Goal: Task Accomplishment & Management: Use online tool/utility

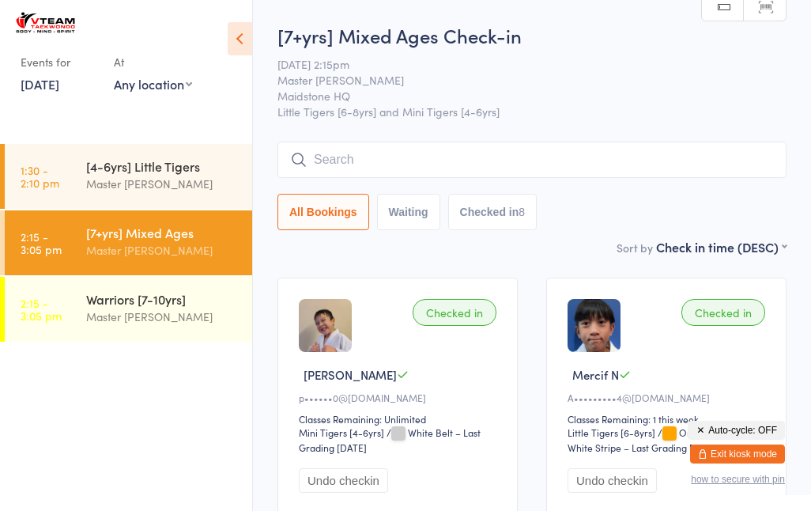
click at [171, 170] on div "[4-6yrs] Little Tigers" at bounding box center [162, 165] width 153 height 17
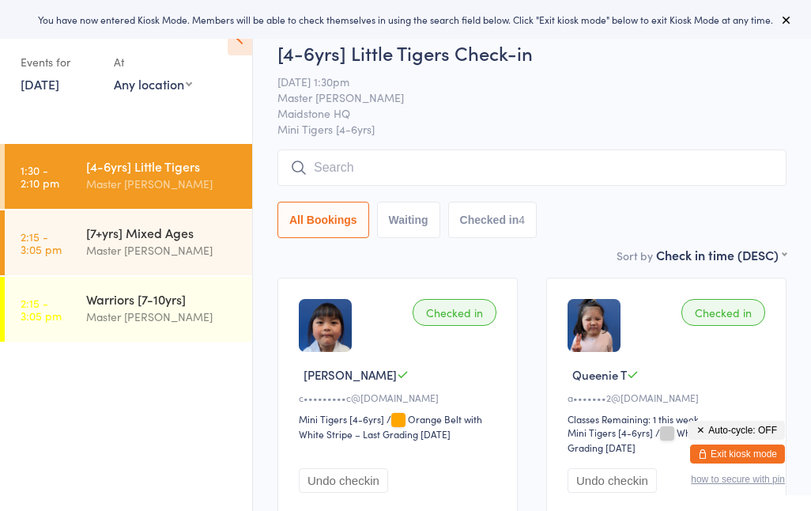
click at [43, 110] on div "Events for 11 Oct, 2025 11 Oct, 2025 October 2025 Sun Mon Tue Wed Thu Fri Sat 4…" at bounding box center [126, 55] width 252 height 111
click at [56, 81] on link "[DATE]" at bounding box center [40, 83] width 39 height 17
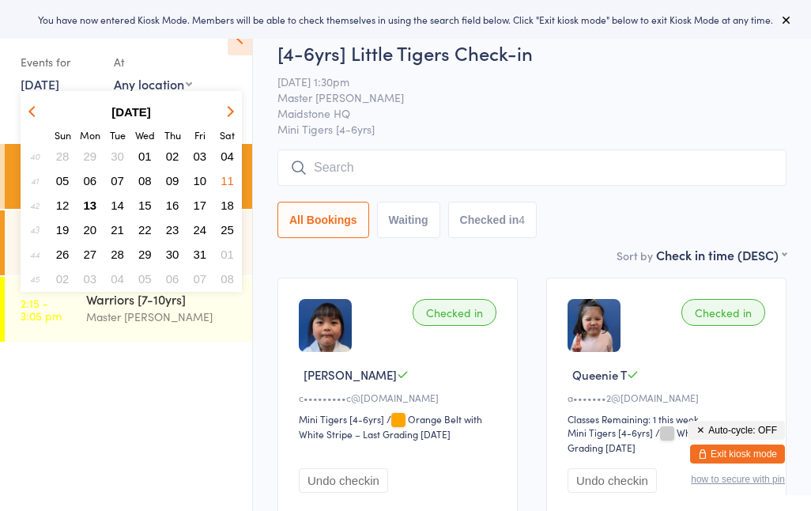
click at [72, 202] on button "12" at bounding box center [63, 204] width 24 height 21
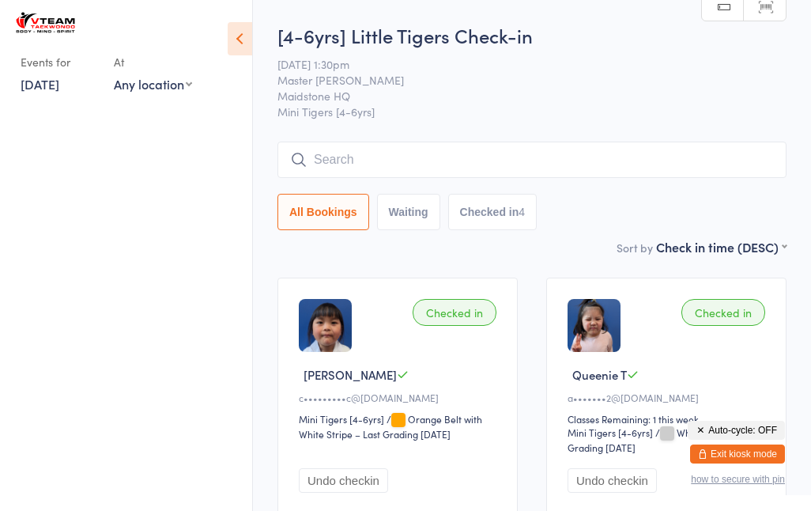
click at [43, 92] on link "12 Oct, 2025" at bounding box center [40, 83] width 39 height 17
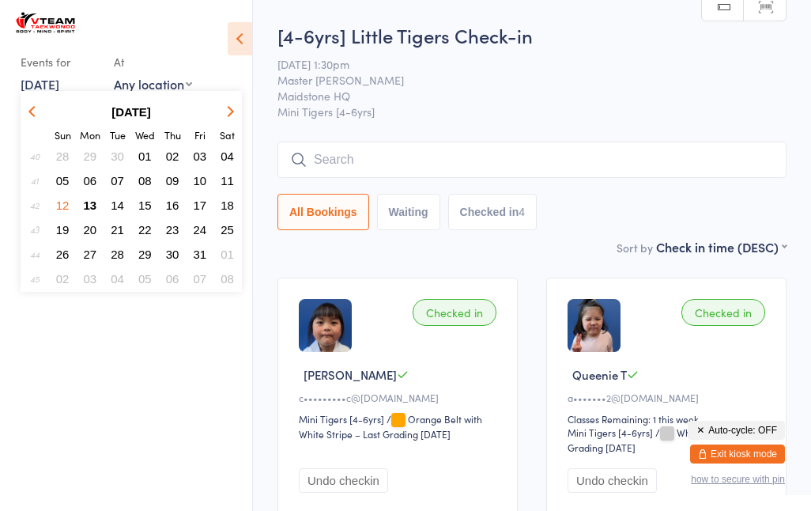
click at [95, 210] on span "13" at bounding box center [90, 204] width 13 height 13
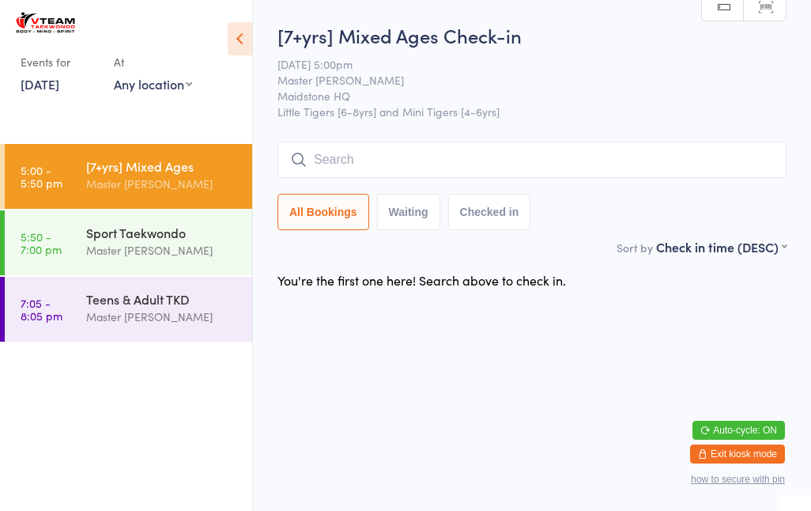
click at [400, 167] on input "search" at bounding box center [531, 159] width 509 height 36
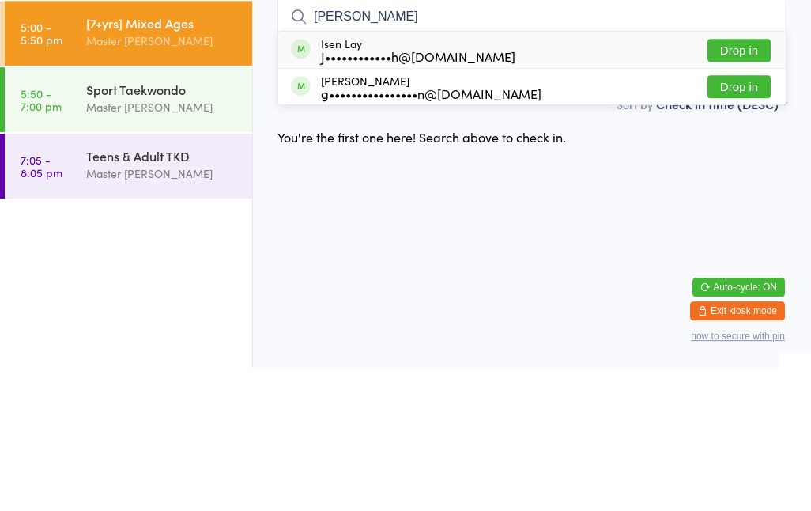
type input "Lall"
click at [752, 218] on button "Drop in" at bounding box center [738, 229] width 63 height 23
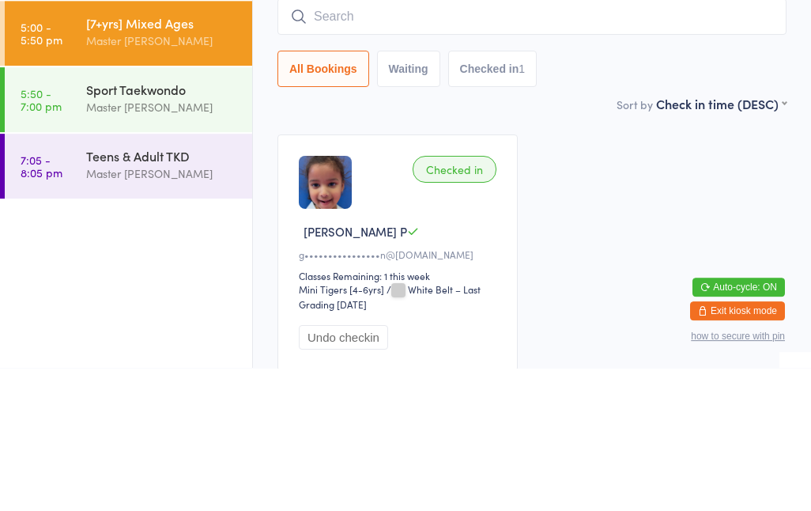
scroll to position [134, 0]
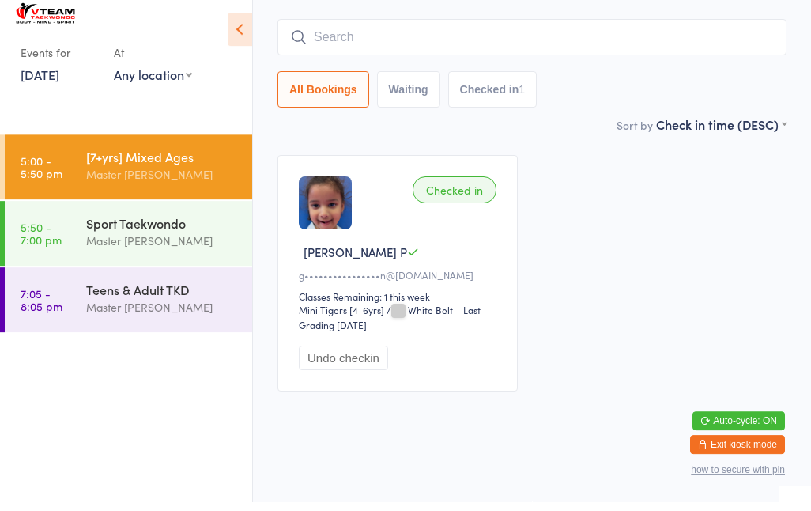
click at [499, 29] on input "search" at bounding box center [531, 46] width 509 height 36
type input "A"
type input "Y"
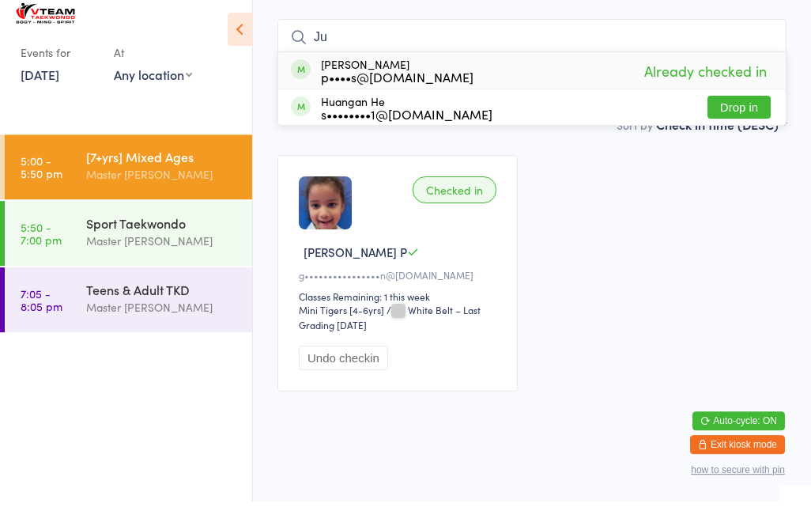
type input "J"
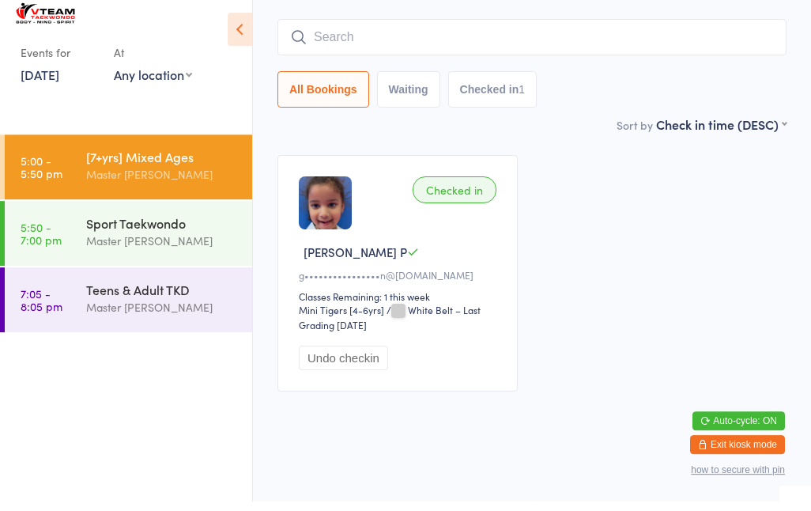
click at [66, 246] on link "5:50 - 7:00 pm Sport Taekwondo Master Eric Phan" at bounding box center [128, 242] width 247 height 65
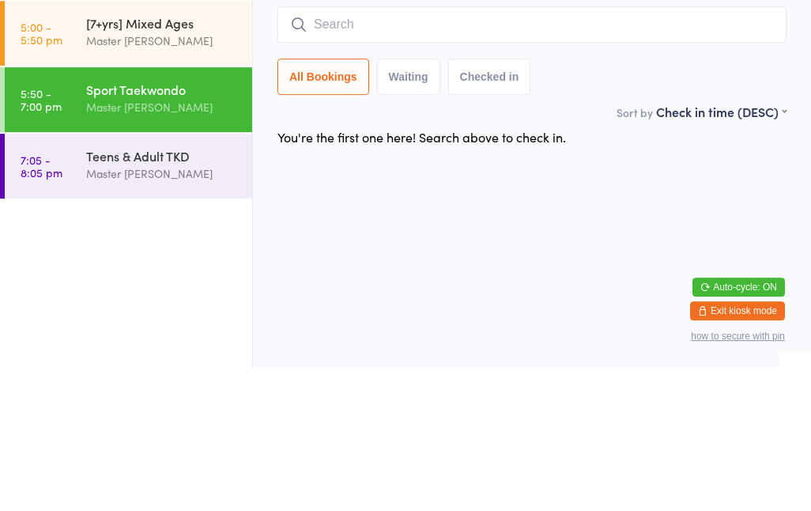
click at [100, 320] on ul "5:00 - 5:50 pm [7+yrs] Mixed Ages Master Eric Phan 5:50 - 7:00 pm Sport Taekwon…" at bounding box center [126, 327] width 252 height 367
click at [97, 307] on div "Master [PERSON_NAME]" at bounding box center [162, 316] width 153 height 18
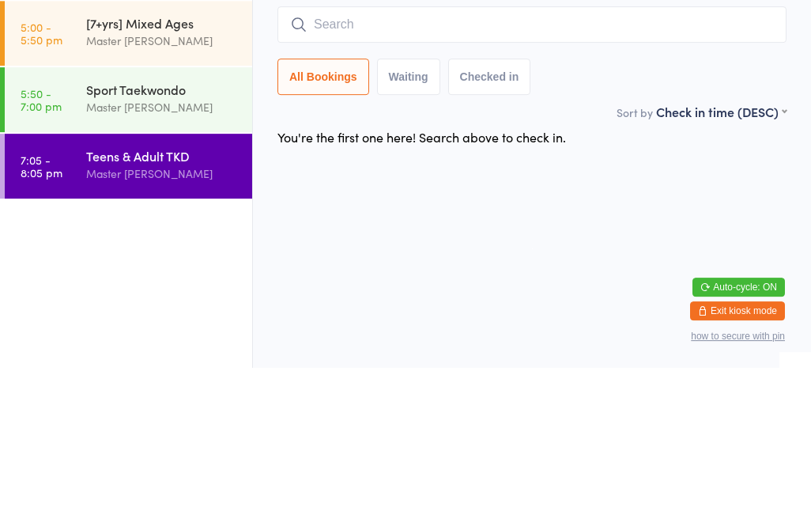
click at [96, 290] on div "Teens & Adult TKD" at bounding box center [162, 298] width 153 height 17
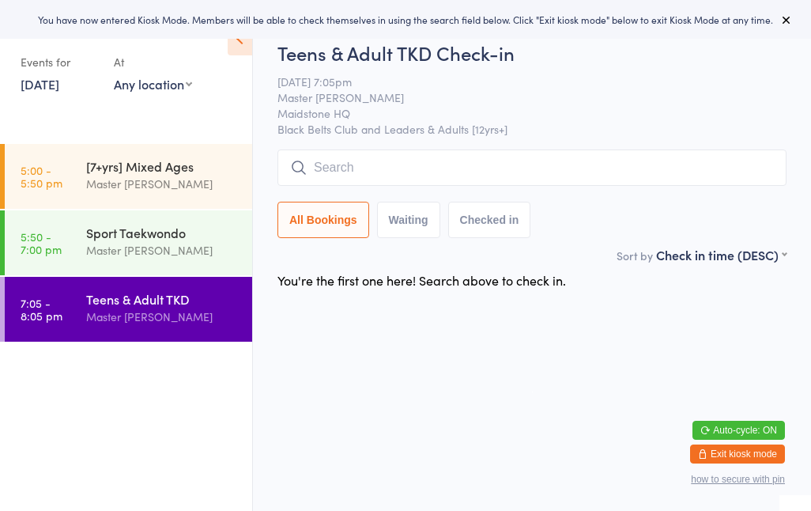
click at [187, 171] on div "[7+yrs] Mixed Ages" at bounding box center [162, 165] width 153 height 17
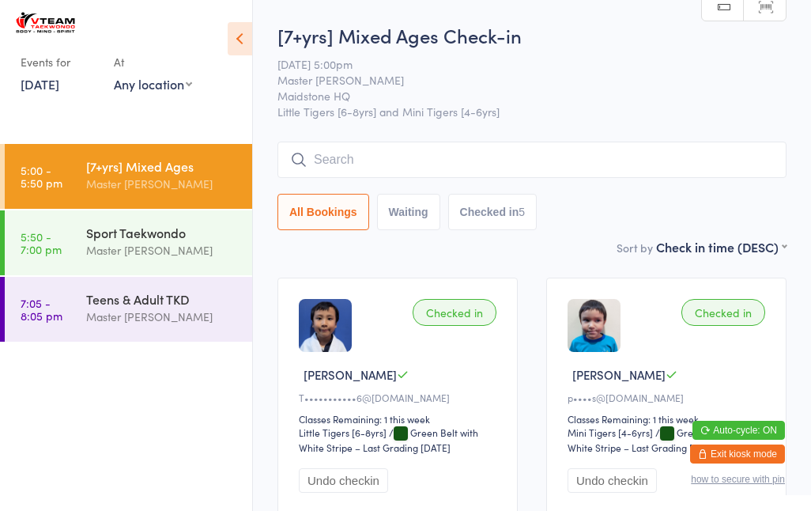
click at [656, 168] on input "search" at bounding box center [531, 159] width 509 height 36
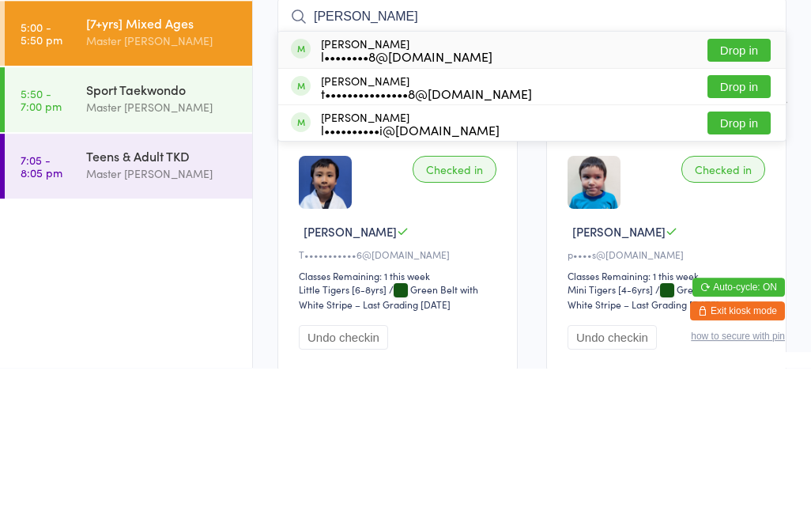
type input "Benj"
click at [748, 254] on button "Drop in" at bounding box center [738, 265] width 63 height 23
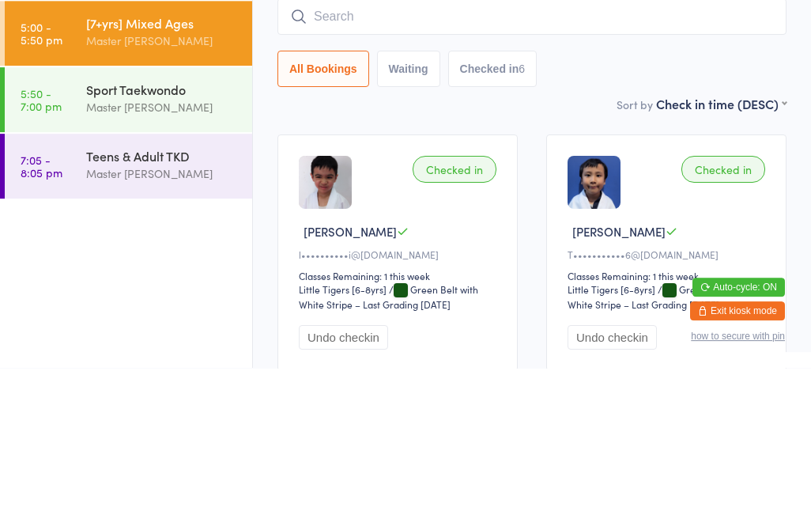
scroll to position [143, 0]
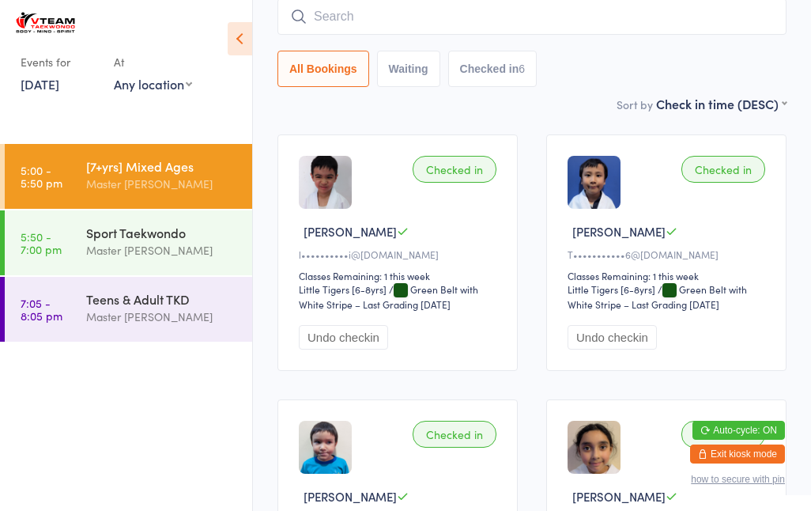
click at [137, 224] on div "Sport Taekwondo" at bounding box center [162, 232] width 153 height 17
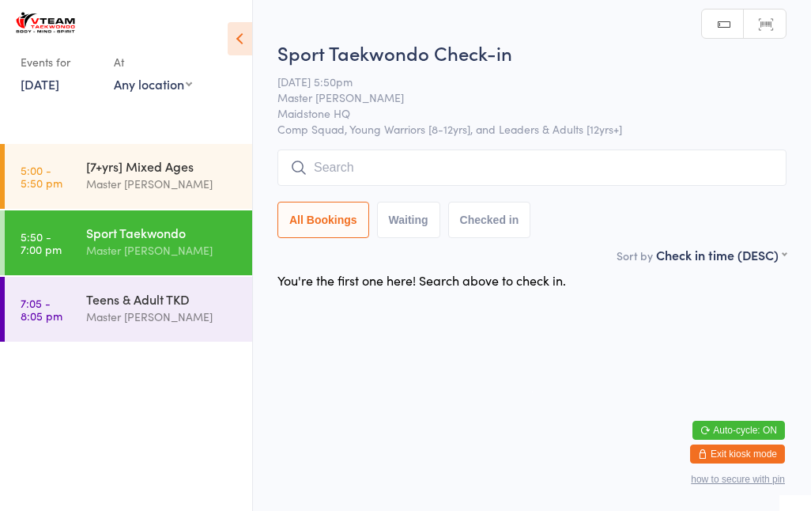
click at [377, 171] on input "search" at bounding box center [531, 167] width 509 height 36
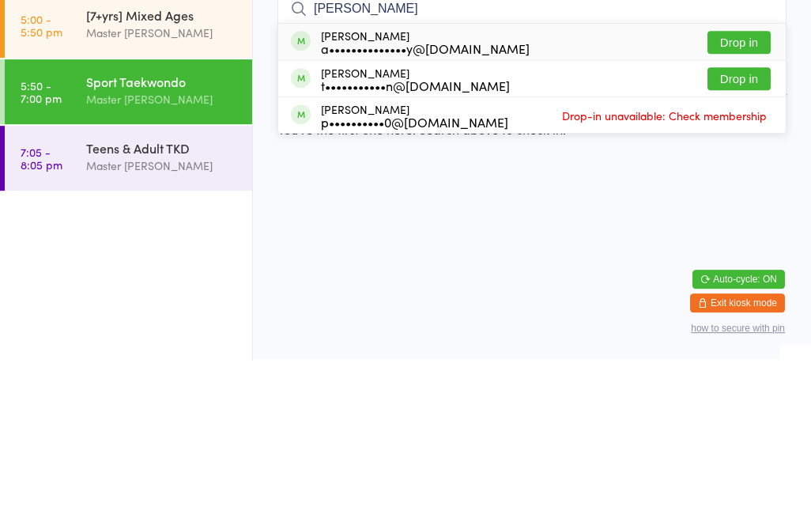
type input "Alex"
click at [726, 218] on button "Drop in" at bounding box center [738, 229] width 63 height 23
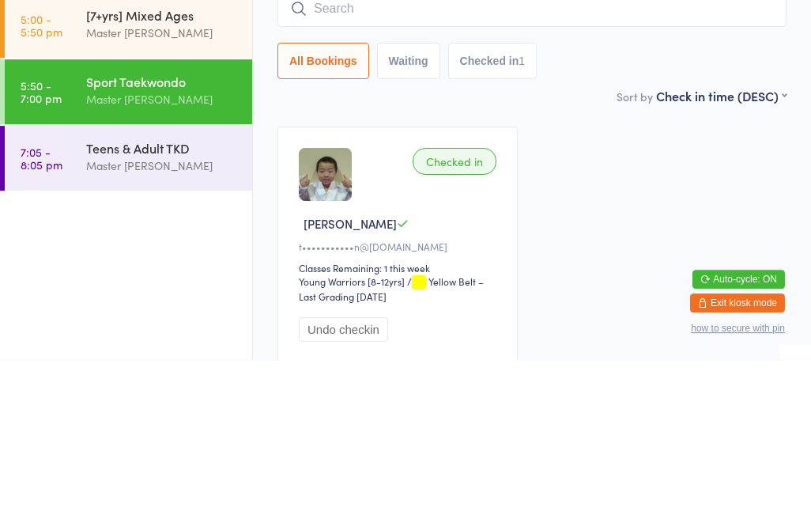
click at [547, 263] on div "Checked in Alexander H t•••••••••••n@ymail.com Classes Remaining: 1 this week Y…" at bounding box center [531, 395] width 537 height 265
click at [435, 165] on input "search" at bounding box center [531, 159] width 509 height 36
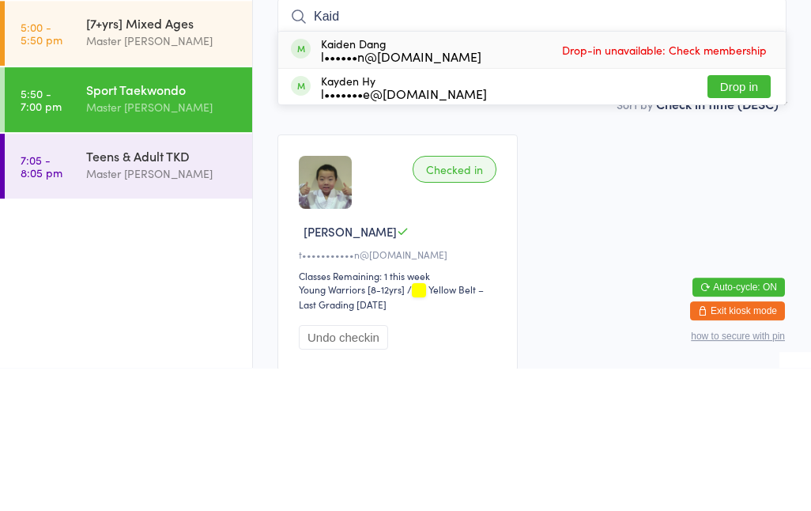
type input "Kaid"
click at [487, 175] on div "Kaiden Dang l••••••n@hotmail.com Drop-in unavailable: Check membership" at bounding box center [531, 193] width 507 height 36
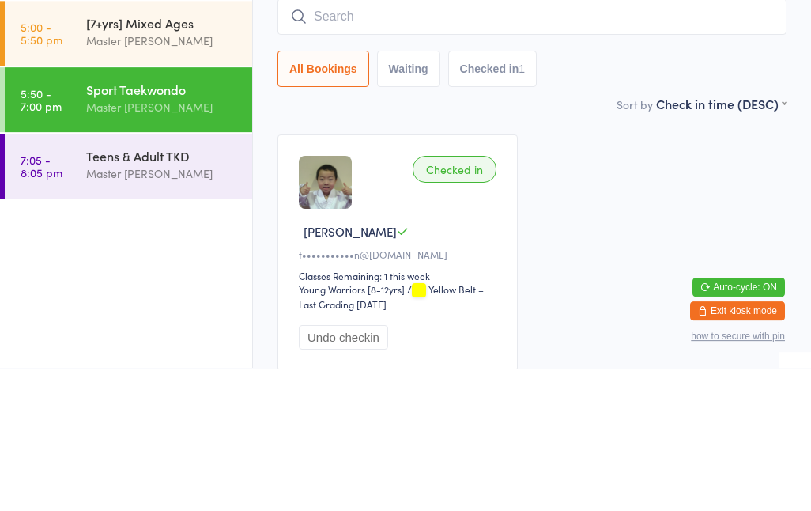
click at [458, 194] on button "Checked in 1" at bounding box center [492, 212] width 89 height 36
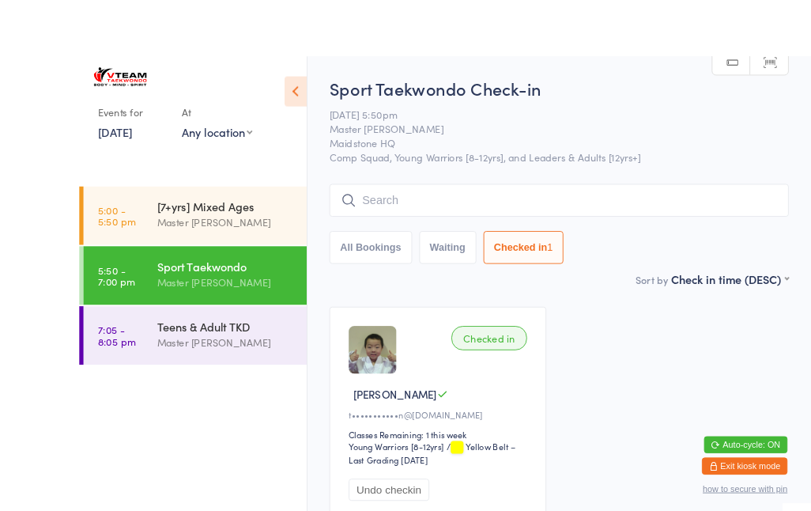
scroll to position [1, 0]
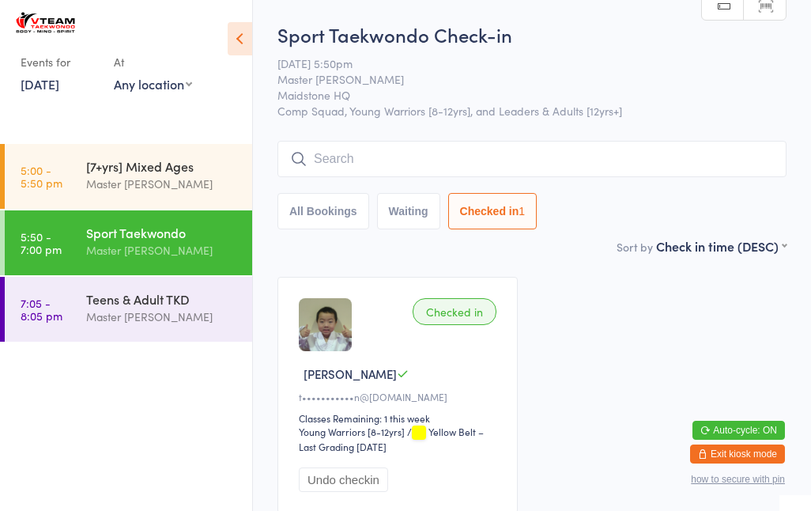
click at [465, 177] on input "search" at bounding box center [531, 159] width 509 height 36
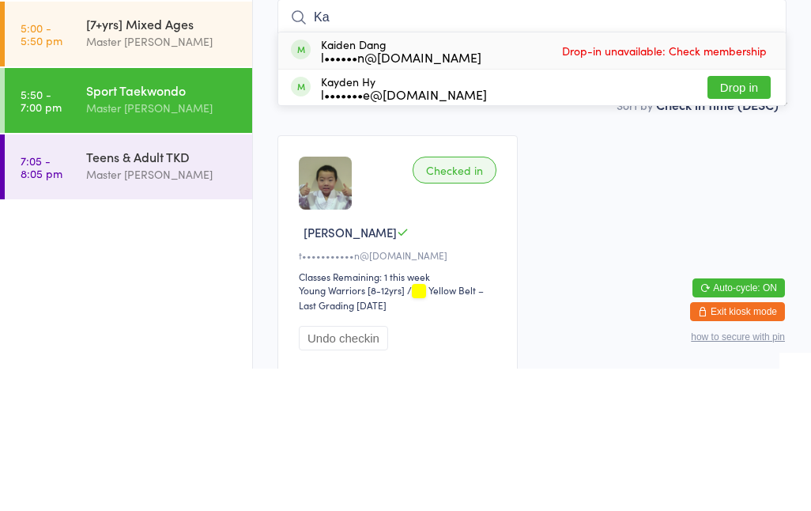
type input "K"
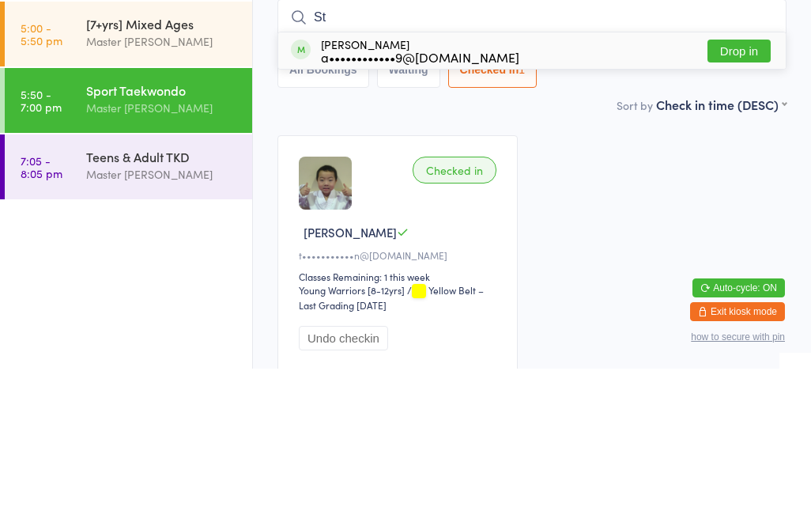
type input "S"
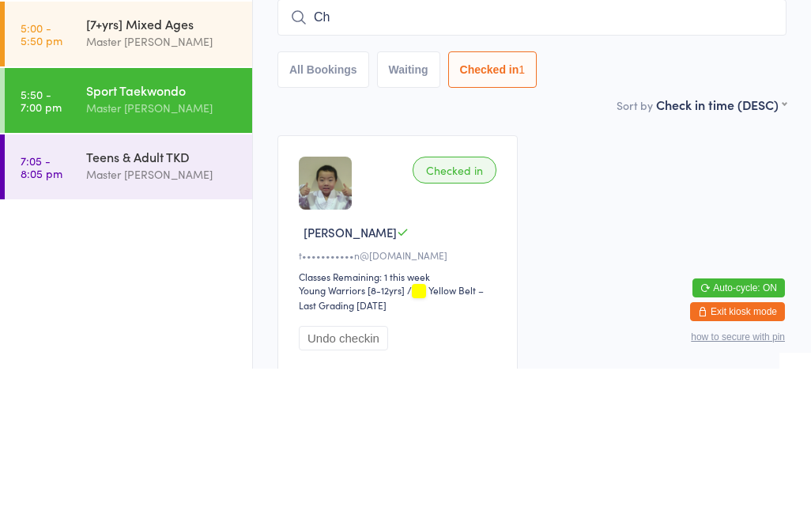
type input "C"
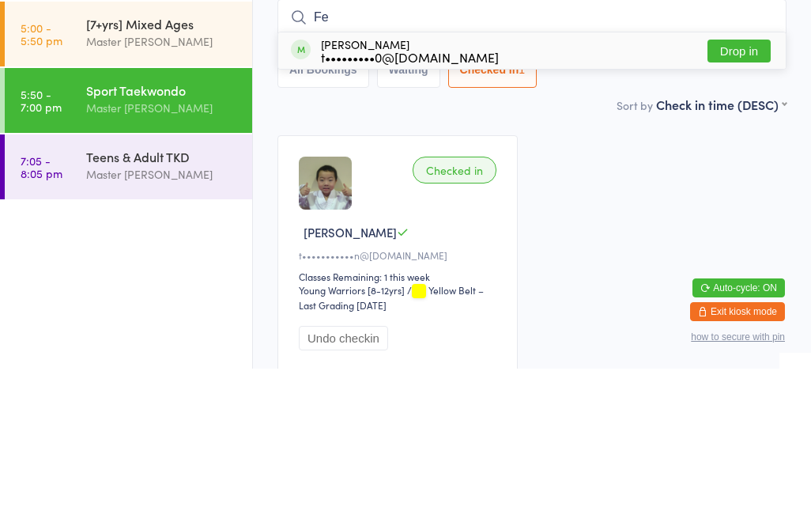
type input "Fe"
click at [478, 175] on div "Felix Ho t•••••••••0@yahoo.com Drop in" at bounding box center [531, 193] width 507 height 36
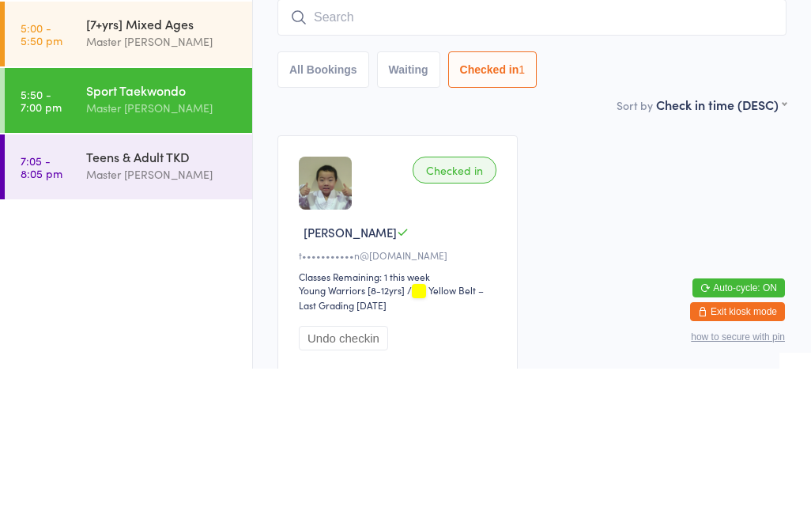
scroll to position [134, 0]
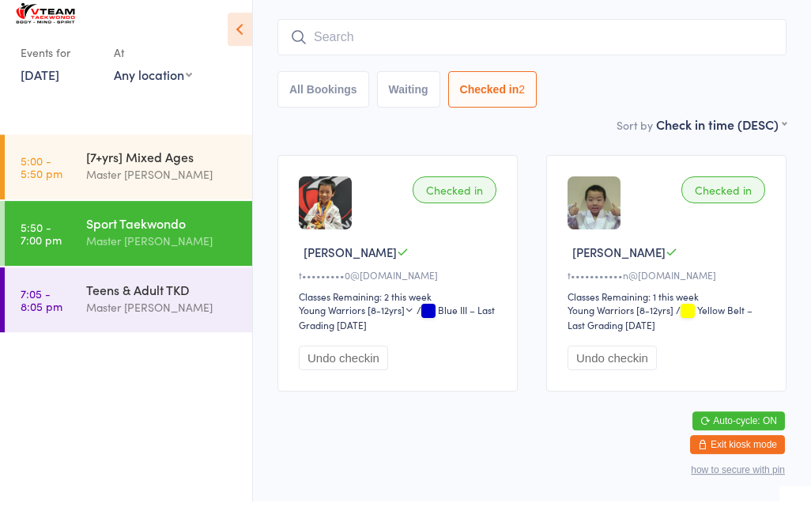
click at [338, 28] on input "search" at bounding box center [531, 46] width 509 height 36
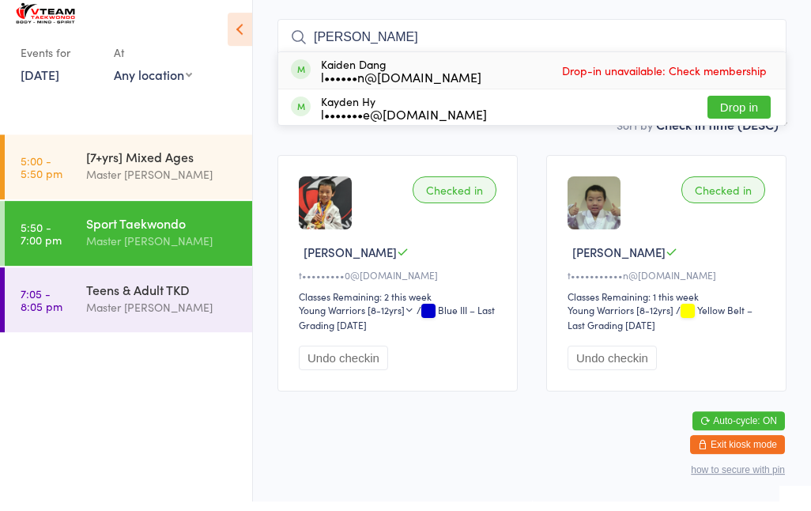
type input "Kai"
click at [339, 80] on div "l••••••n@hotmail.com" at bounding box center [401, 86] width 160 height 13
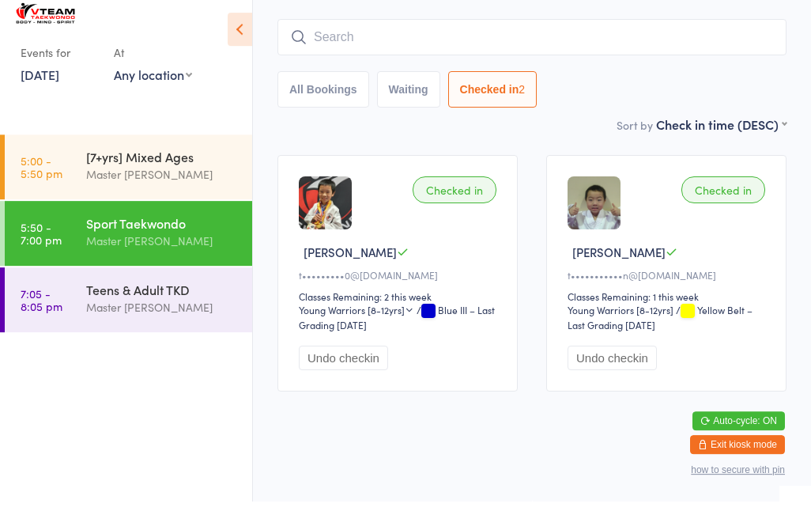
click at [341, 81] on button "All Bookings" at bounding box center [323, 99] width 92 height 36
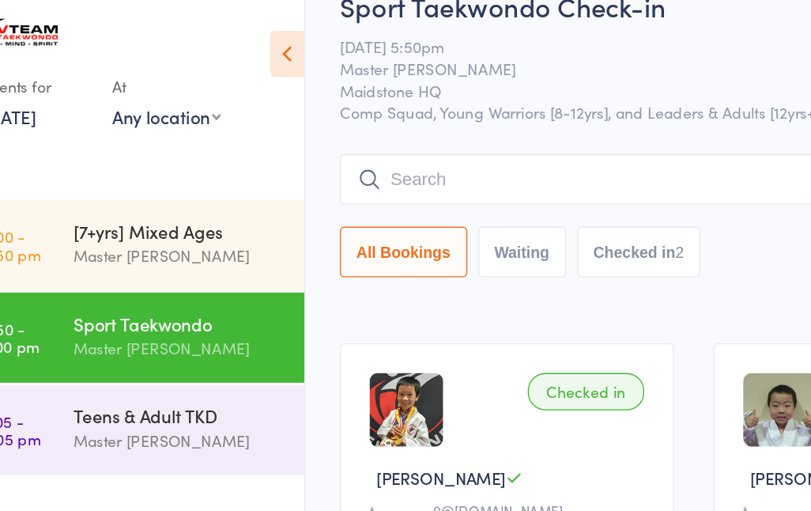
scroll to position [0, 0]
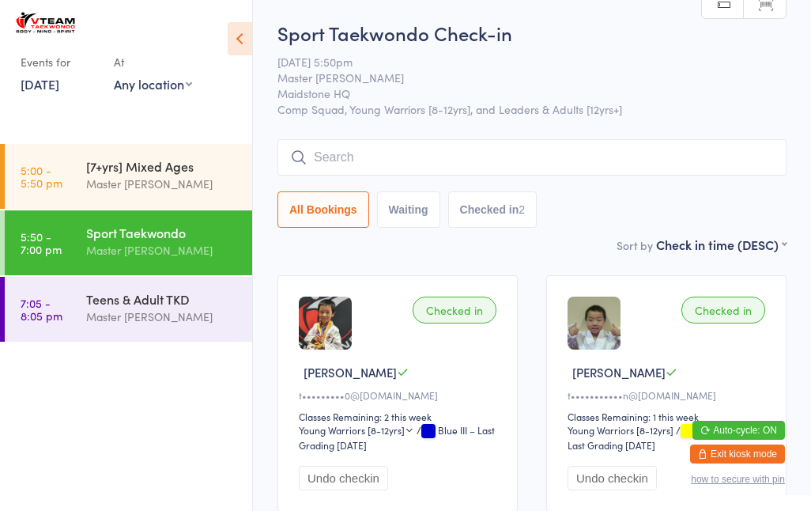
click at [349, 148] on input "search" at bounding box center [531, 157] width 509 height 36
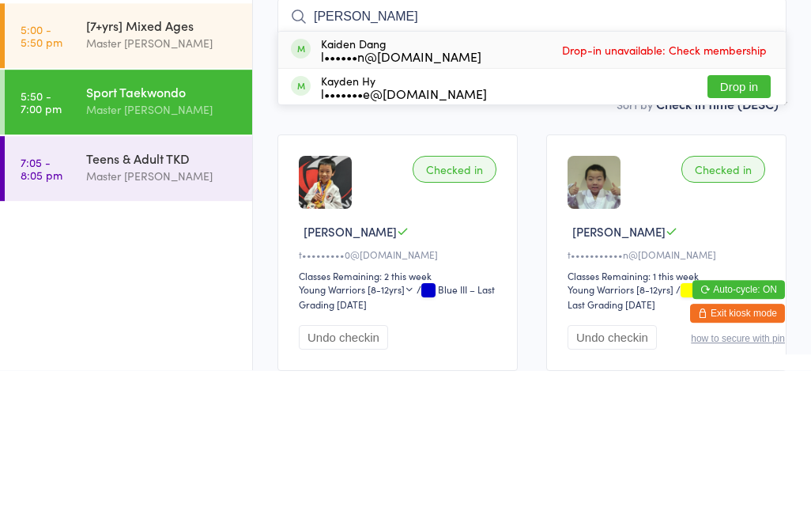
click at [601, 117] on main "Sport Taekwondo Check-in 13 Oct 5:50pm Master Eric Phan Maidstone HQ Comp Squad…" at bounding box center [531, 273] width 509 height 506
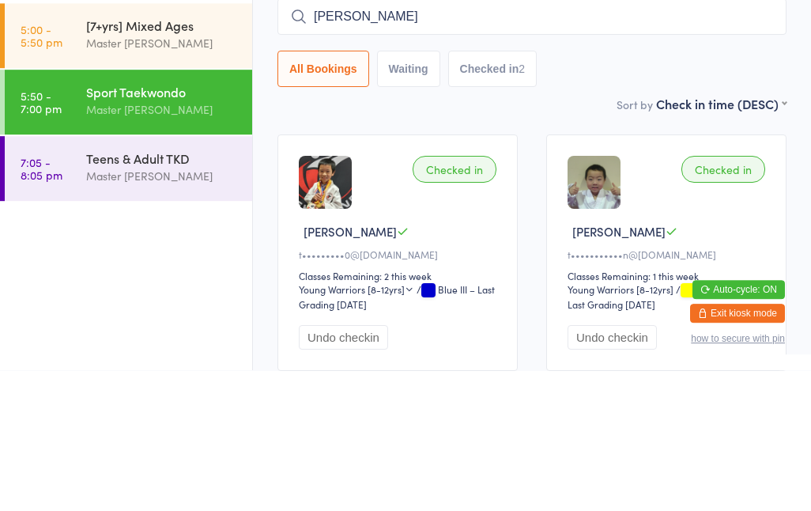
scroll to position [134, 0]
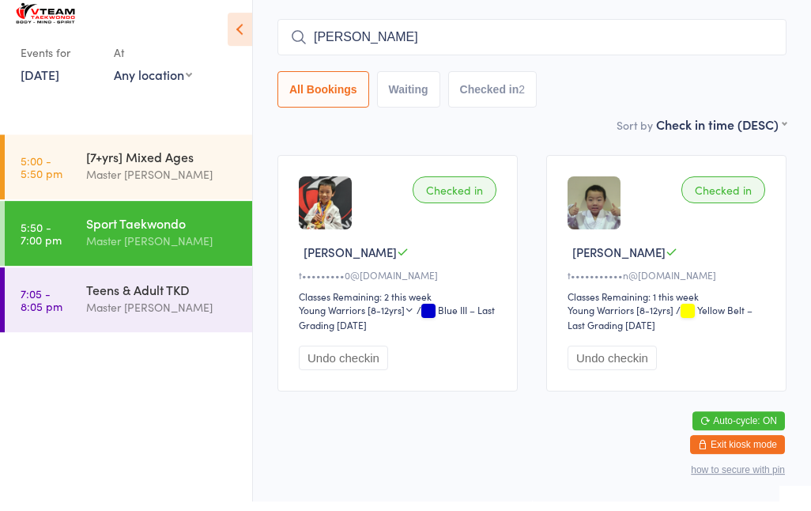
click at [345, 28] on input "Kai" at bounding box center [531, 46] width 509 height 36
type input "K"
click at [579, 164] on div "Checked in Alexander H t•••••••••••n@ymail.com Classes Remaining: 1 this week Y…" at bounding box center [666, 282] width 240 height 236
click at [628, 355] on button "Undo checkin" at bounding box center [611, 367] width 89 height 24
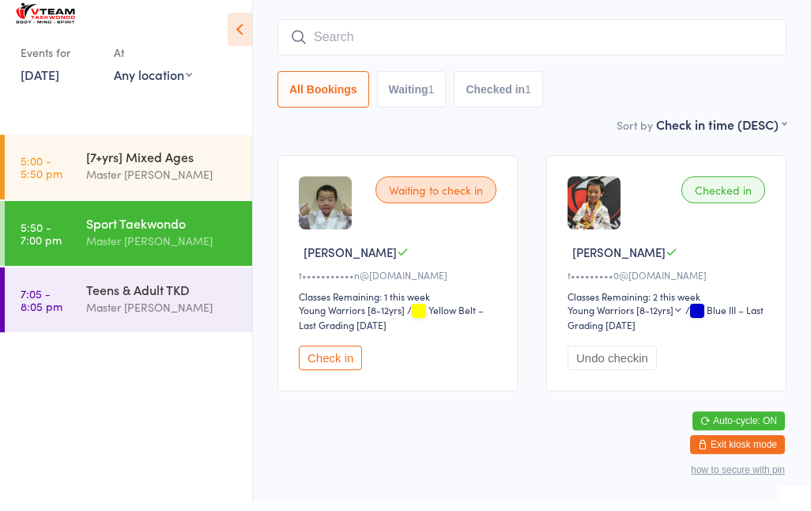
click at [337, 355] on button "Check in" at bounding box center [330, 367] width 63 height 24
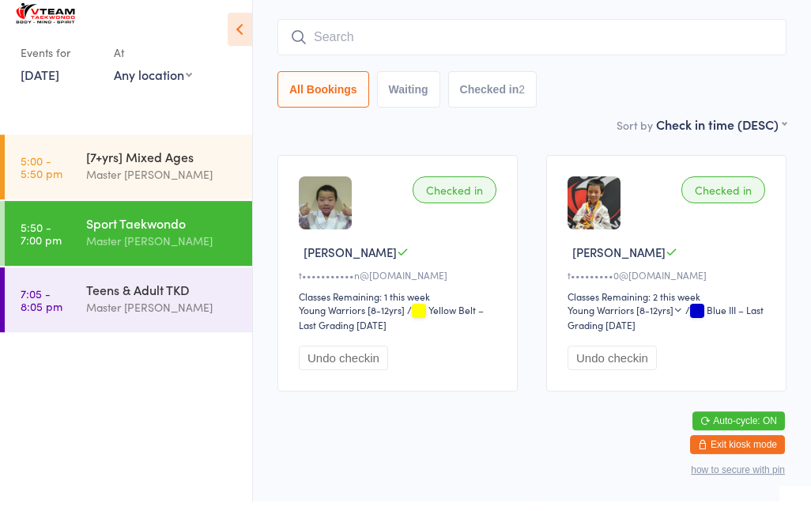
click at [105, 329] on div "Teens & Adult TKD Master Eric Phan" at bounding box center [169, 308] width 166 height 62
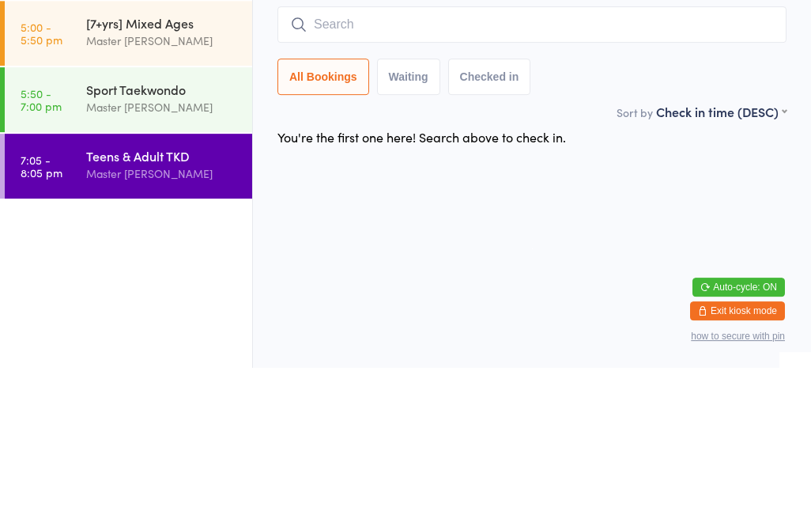
click at [58, 191] on link "5:00 - 5:50 pm [7+yrs] Mixed Ages Master Eric Phan" at bounding box center [128, 176] width 247 height 65
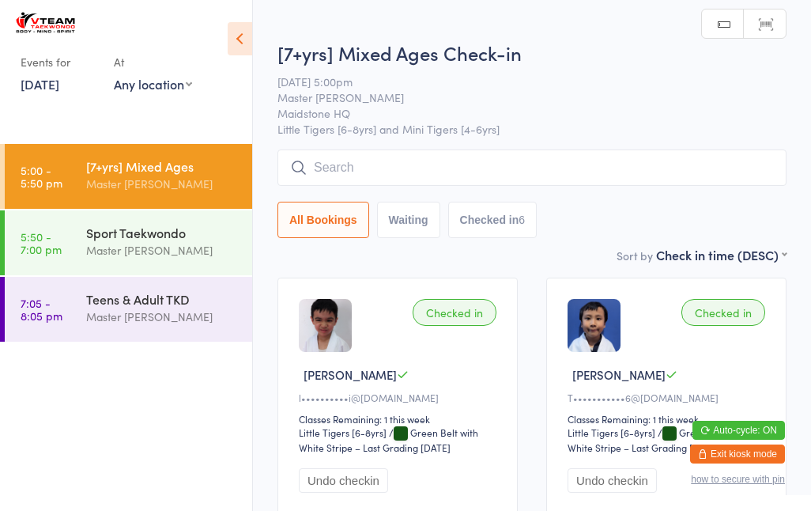
click at [66, 244] on link "5:50 - 7:00 pm Sport Taekwondo Master Eric Phan" at bounding box center [128, 242] width 247 height 65
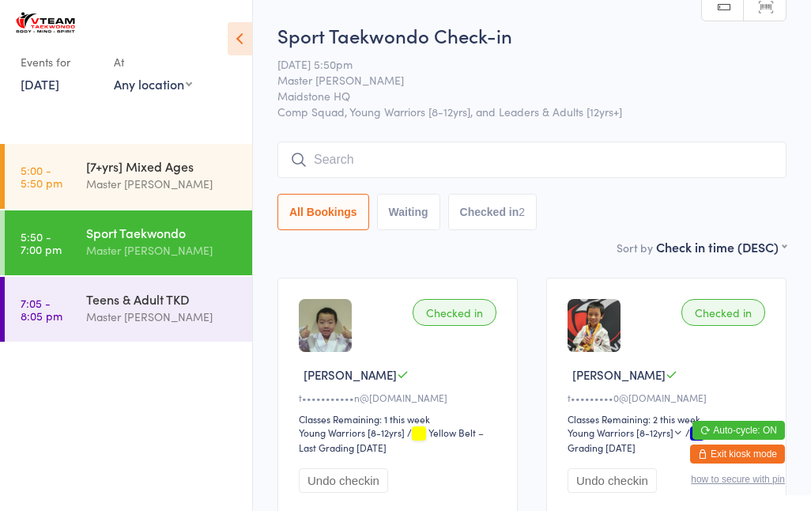
click at [682, 157] on input "search" at bounding box center [531, 159] width 509 height 36
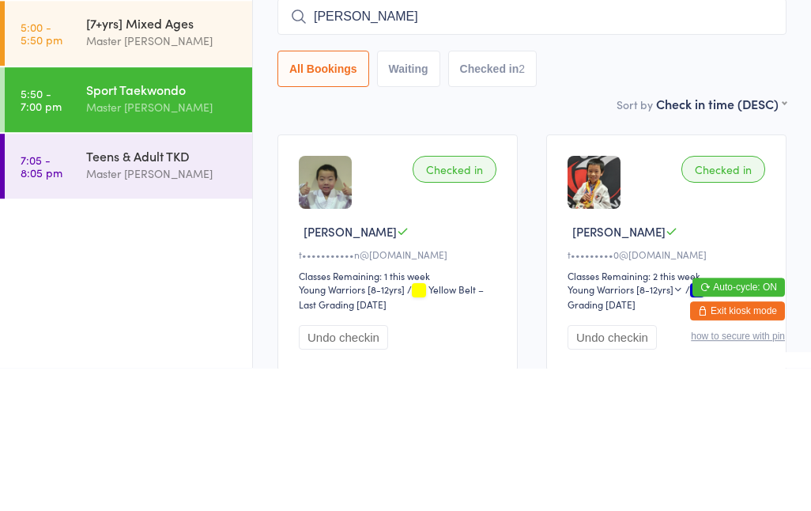
type input "Philip"
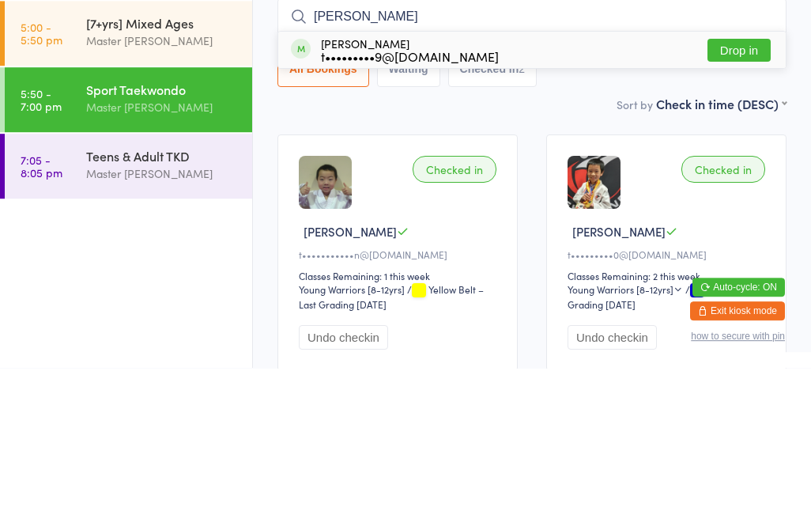
click at [741, 182] on button "Drop in" at bounding box center [738, 193] width 63 height 23
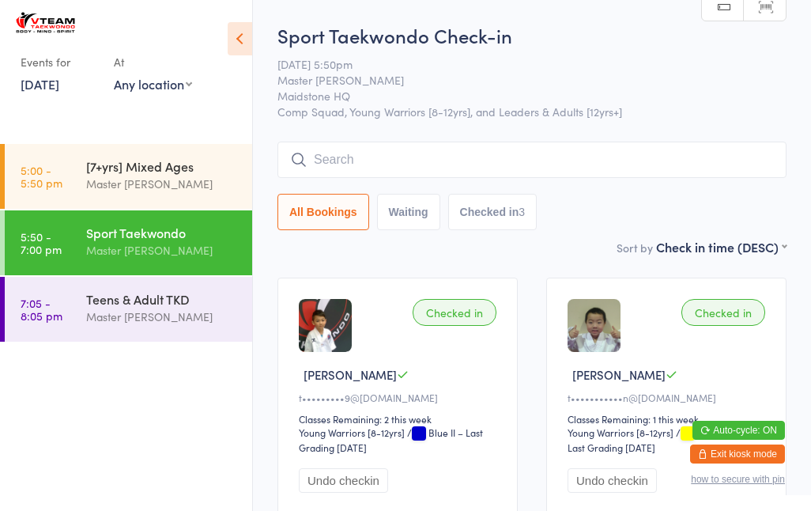
click at [350, 156] on input "search" at bounding box center [531, 159] width 509 height 36
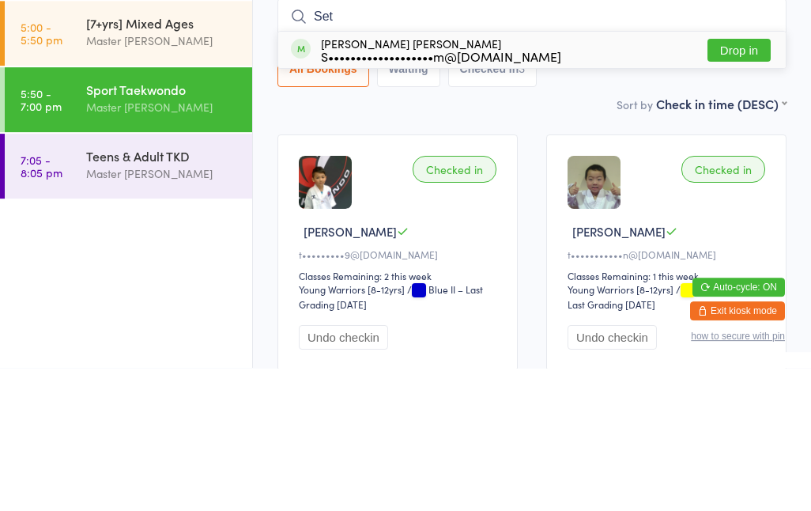
type input "Set"
click at [710, 182] on button "Drop in" at bounding box center [738, 193] width 63 height 23
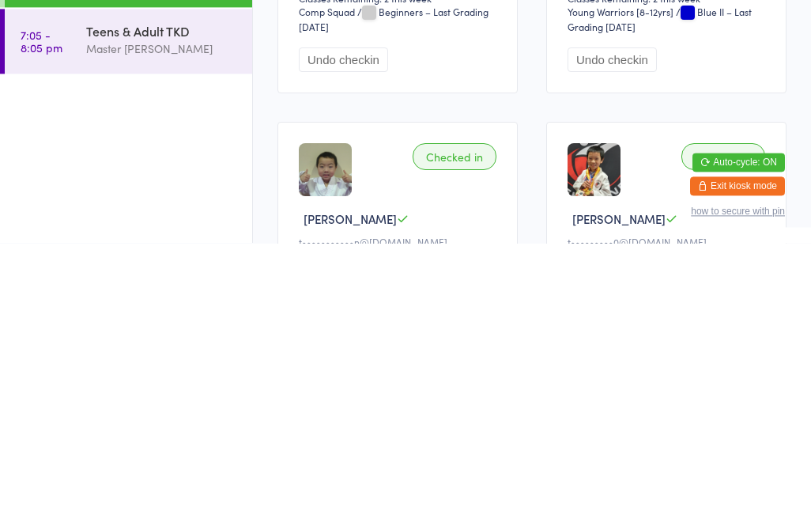
scroll to position [233, 0]
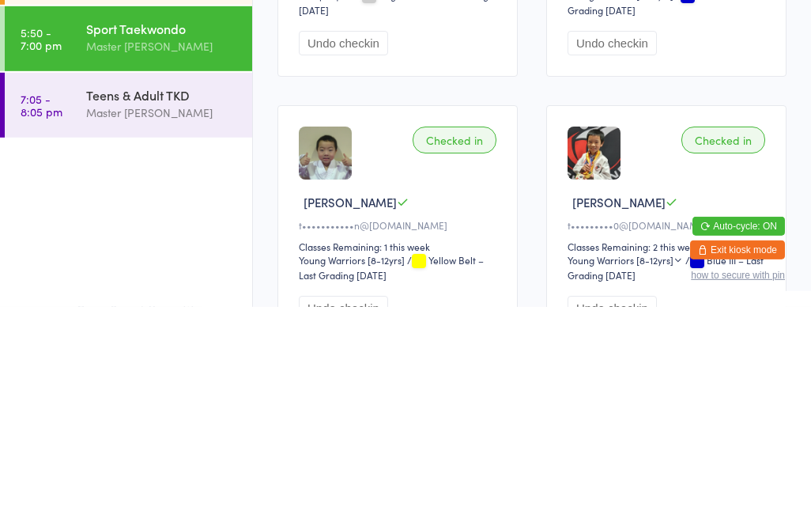
click at [111, 210] on div "Sport Taekwondo Master Eric Phan" at bounding box center [169, 241] width 166 height 62
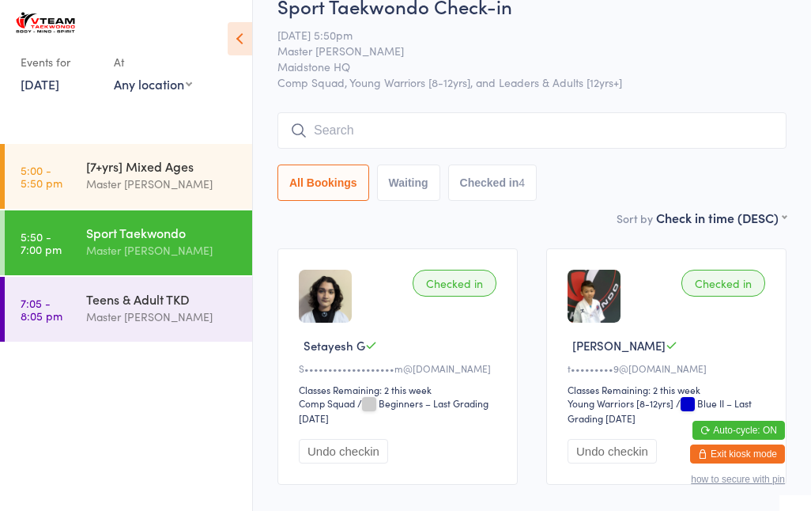
scroll to position [0, 0]
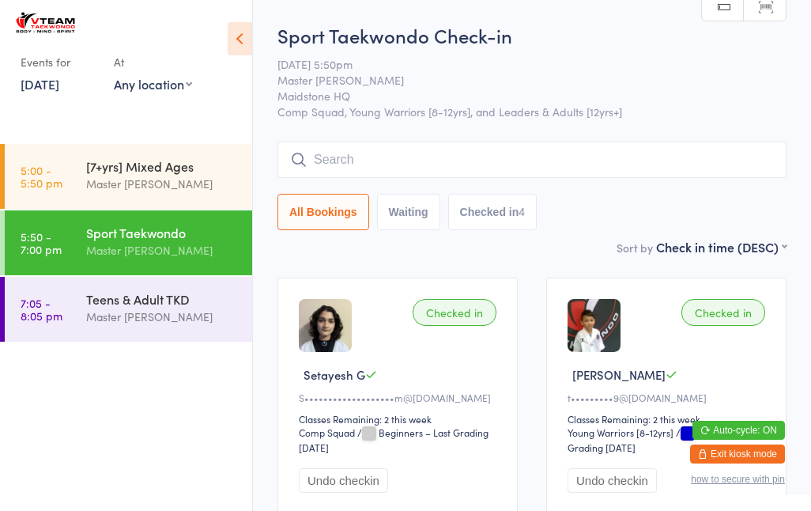
click at [511, 140] on div "Sport Taekwondo Check-in 13 Oct 5:50pm Master Eric Phan Maidstone HQ Comp Squad…" at bounding box center [531, 130] width 509 height 216
click at [571, 163] on input "search" at bounding box center [531, 159] width 509 height 36
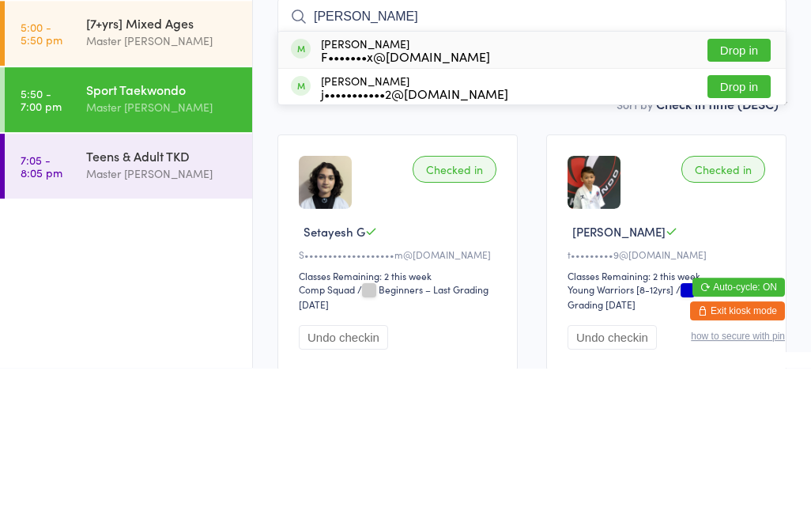
type input "Jeremy"
click at [517, 175] on div "Jeremy Poplavsky F•••••••x@yahoo.com.au Drop in" at bounding box center [531, 193] width 507 height 36
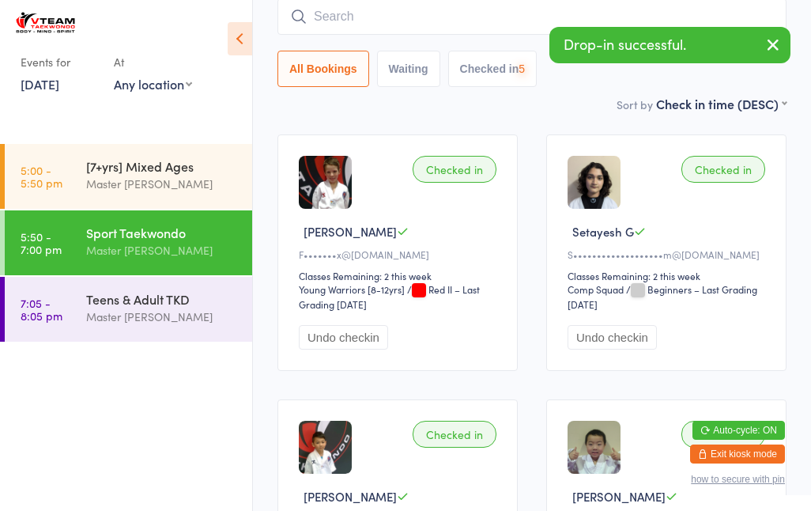
click at [340, 10] on input "search" at bounding box center [531, 16] width 509 height 36
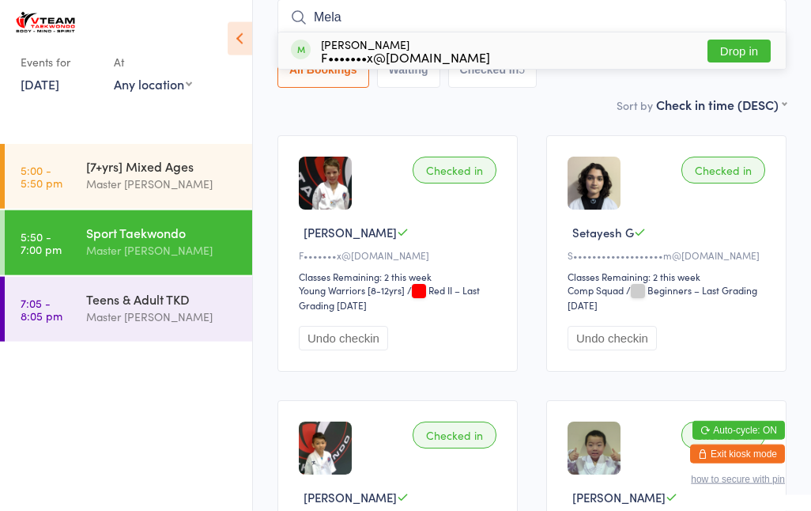
type input "Mela"
click at [741, 56] on button "Drop in" at bounding box center [738, 51] width 63 height 23
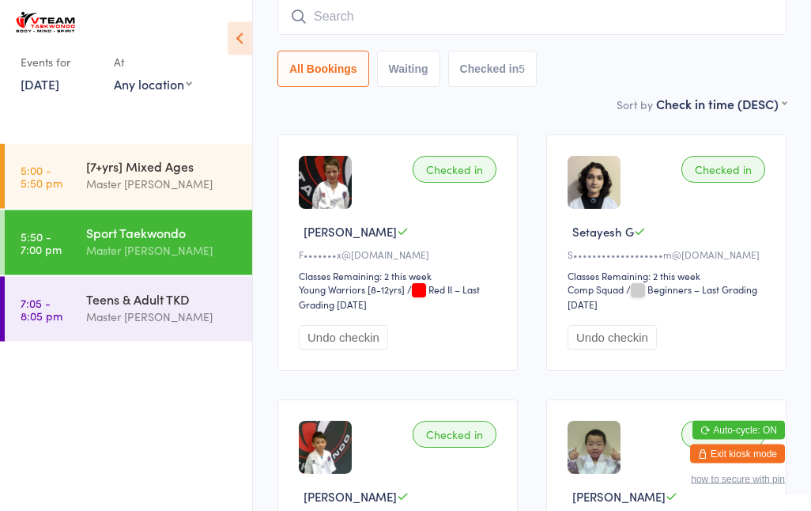
click at [540, 21] on input "search" at bounding box center [531, 17] width 509 height 36
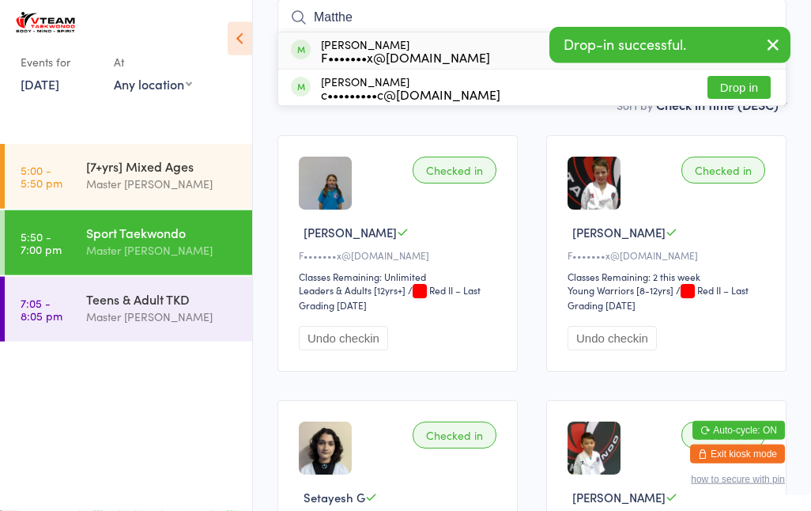
click at [778, 42] on icon "button" at bounding box center [772, 45] width 19 height 20
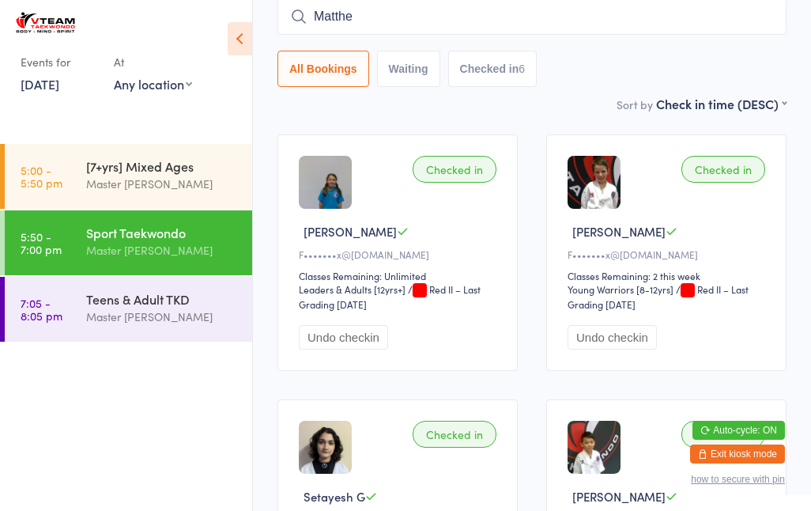
click at [462, 21] on input "Matthe" at bounding box center [531, 16] width 509 height 36
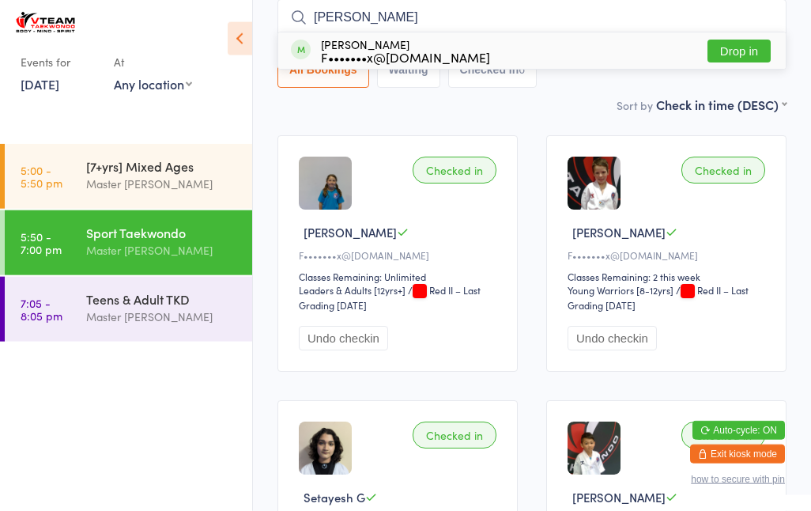
type input "Matthew"
click at [751, 51] on button "Drop in" at bounding box center [738, 51] width 63 height 23
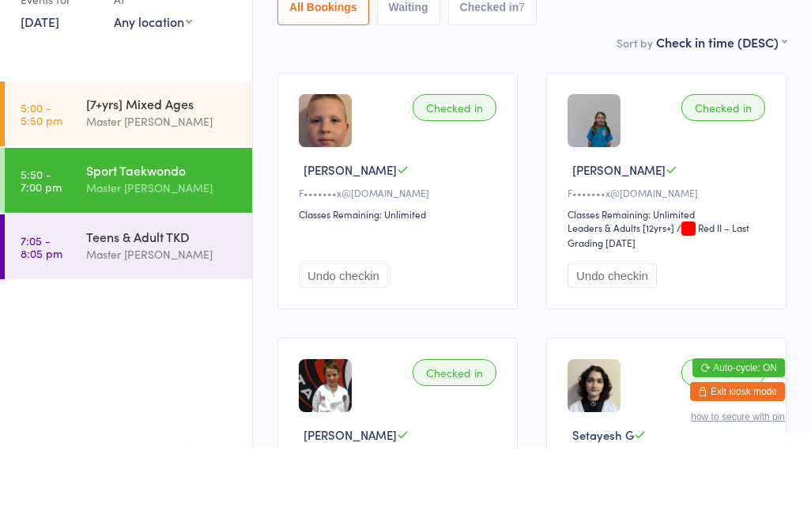
scroll to position [40, 0]
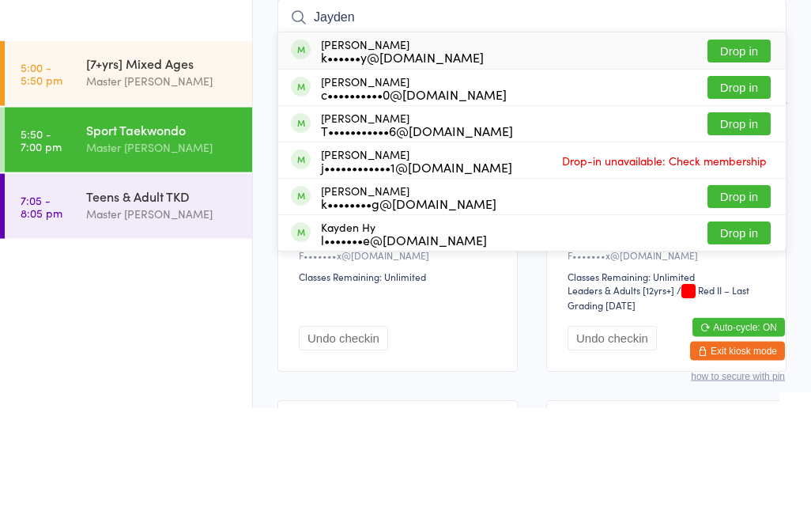
type input "Jayden"
click at [670, 281] on div "Jayden Vuong k••••••••g@yahoo.com.au Drop in" at bounding box center [531, 299] width 507 height 36
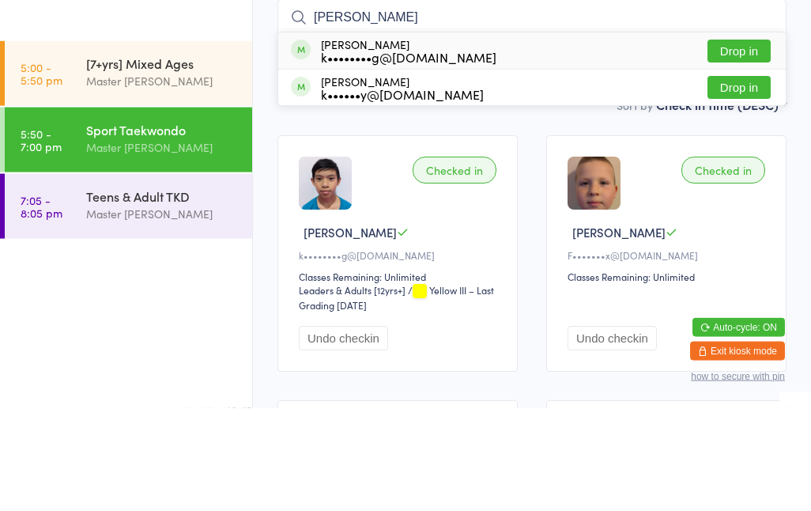
type input "Jade"
click at [750, 142] on button "Drop in" at bounding box center [738, 153] width 63 height 23
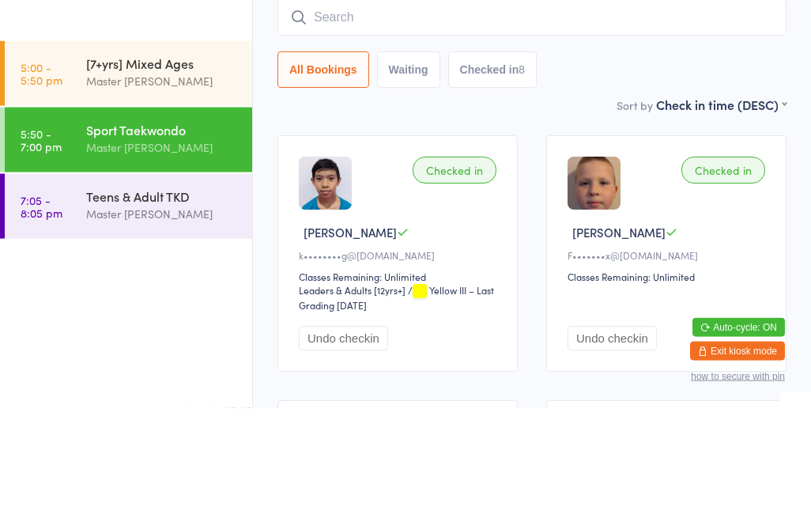
scroll to position [143, 0]
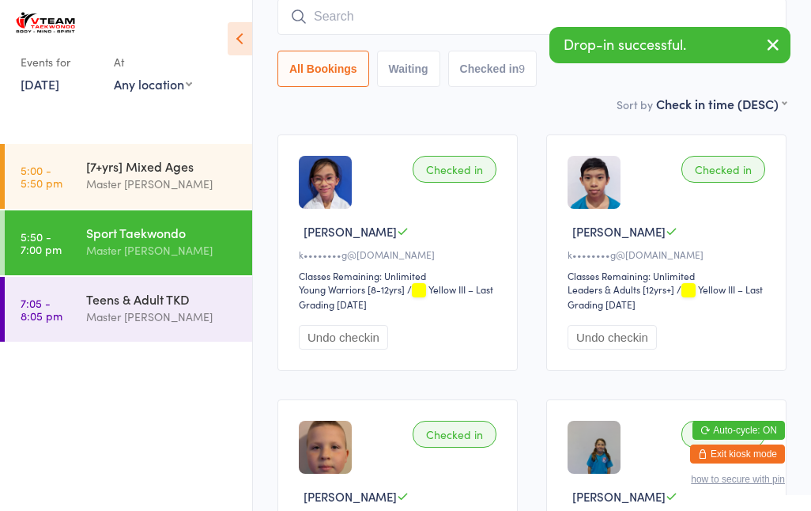
click at [482, 24] on input "search" at bounding box center [531, 16] width 509 height 36
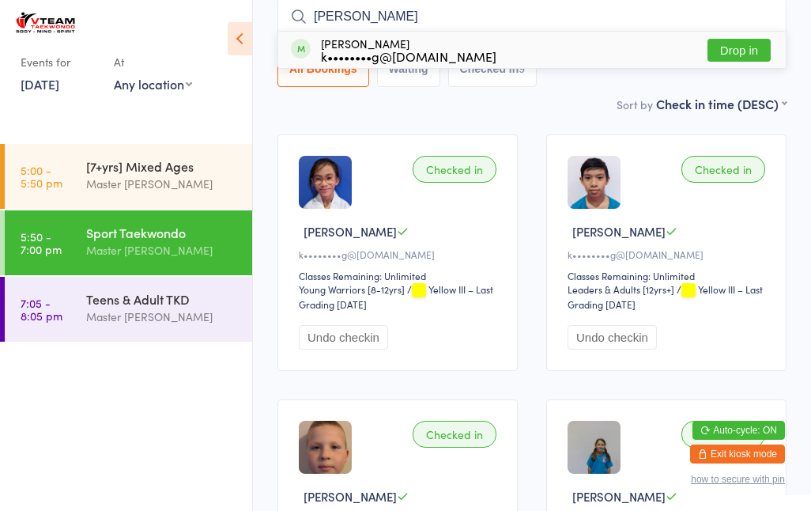
type input "Joyce"
click at [779, 36] on div "Joyce Vuong k••••••••g@yahoo.com.au Drop in" at bounding box center [531, 50] width 507 height 36
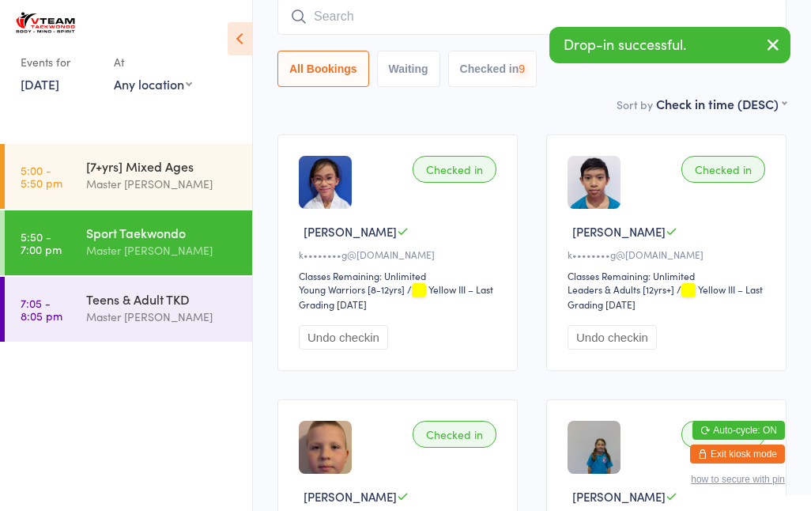
click at [744, 47] on div "Drop-in successful." at bounding box center [669, 45] width 241 height 36
